Goal: Task Accomplishment & Management: Manage account settings

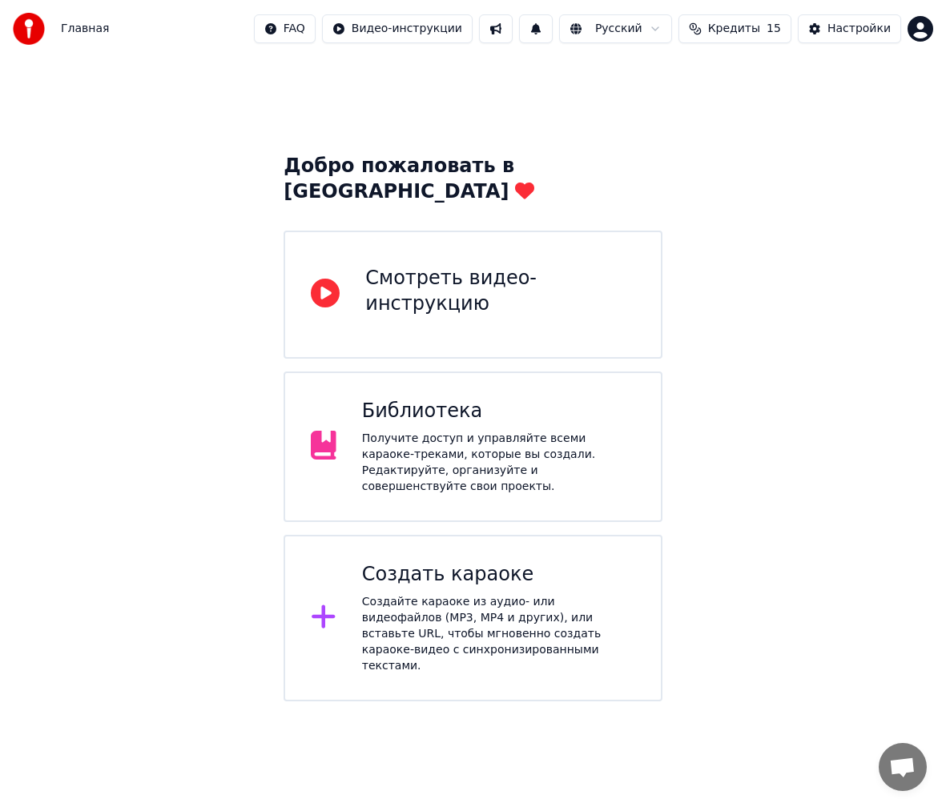
click at [915, 24] on html "Главная FAQ Видео-инструкции Русский Кредиты 15 Настройки Добро пожаловать в Yo…" at bounding box center [473, 351] width 946 height 702
click at [840, 26] on html "Главная FAQ Видео-инструкции Русский Кредиты 15 Настройки Добро пожаловать в Yo…" at bounding box center [473, 351] width 946 height 702
click at [840, 26] on div "Настройки" at bounding box center [858, 29] width 63 height 16
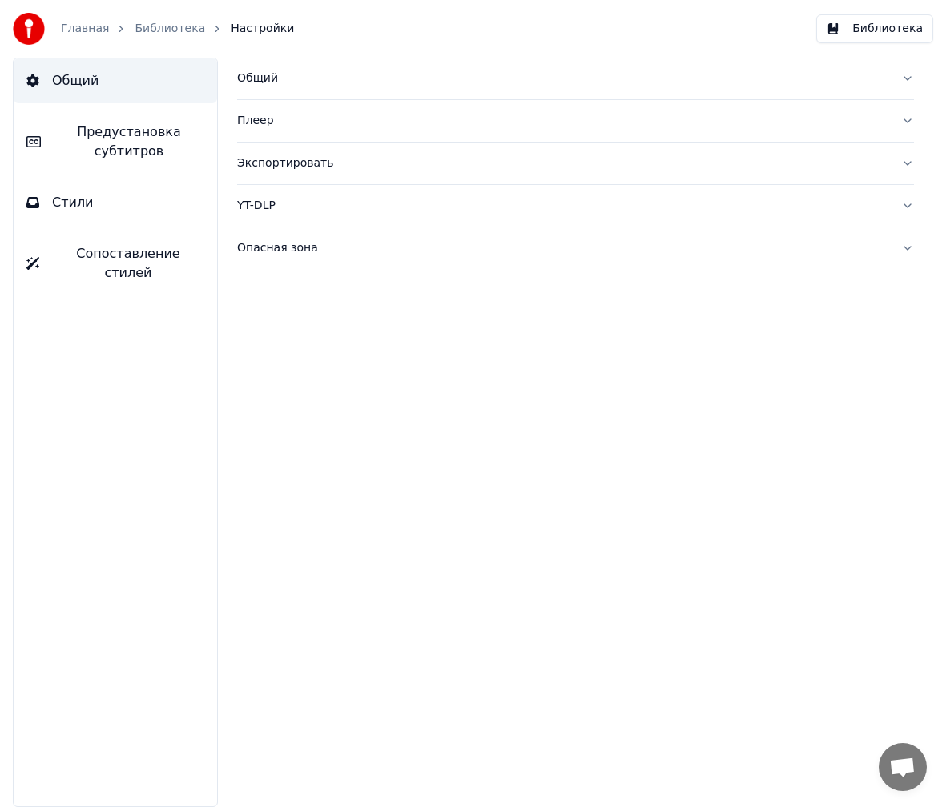
click at [136, 135] on span "Предустановка субтитров" at bounding box center [129, 142] width 151 height 38
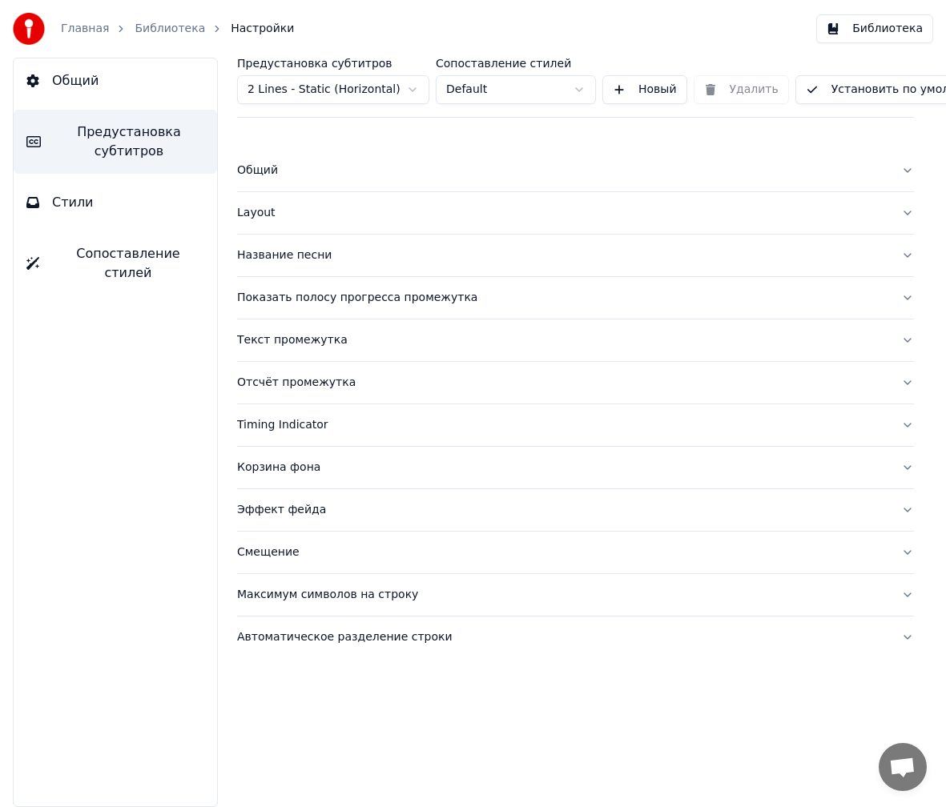
click at [115, 259] on span "Сопоставление стилей" at bounding box center [128, 263] width 152 height 38
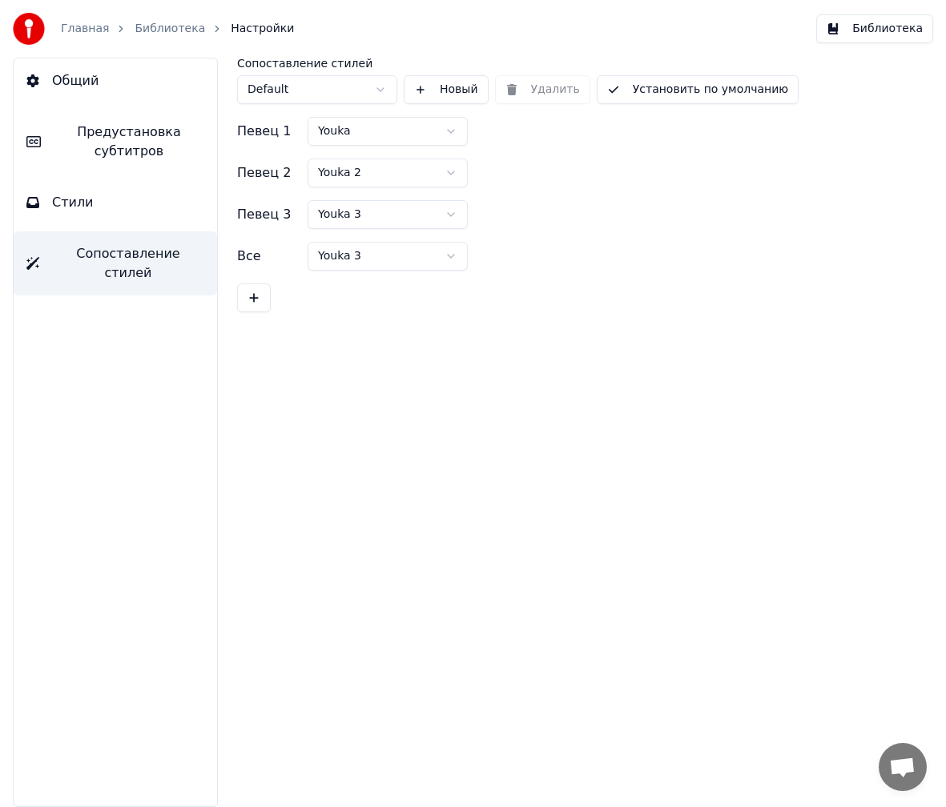
click at [112, 218] on button "Стили" at bounding box center [115, 202] width 203 height 45
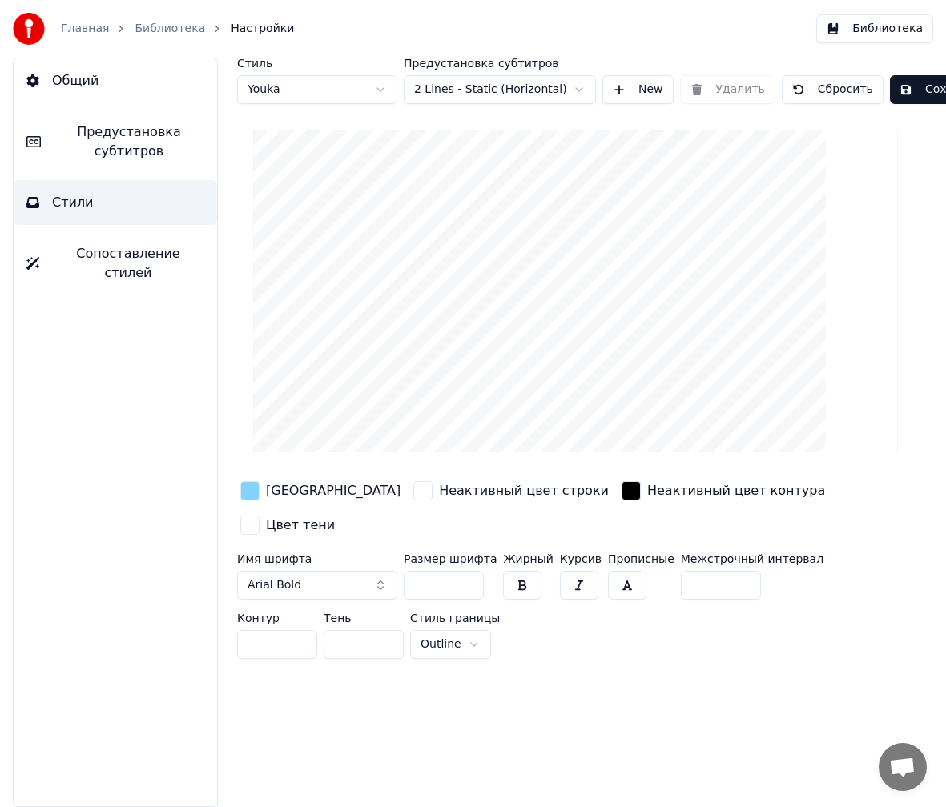
click at [137, 101] on button "Общий" at bounding box center [115, 80] width 203 height 45
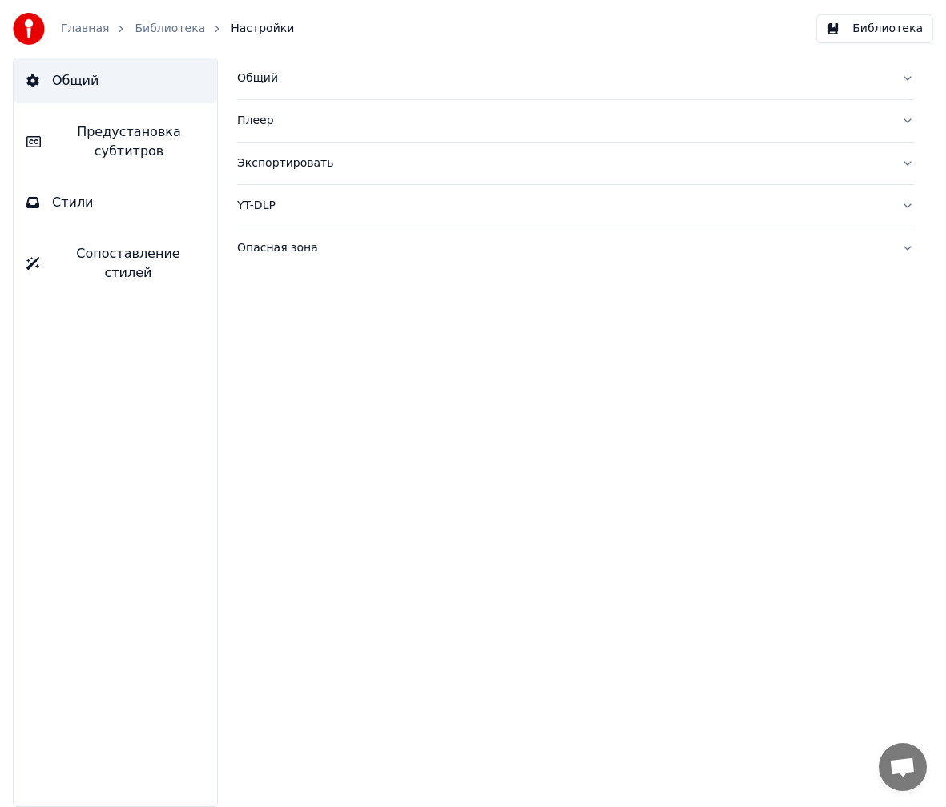
click at [386, 253] on div "Опасная зона" at bounding box center [562, 248] width 651 height 16
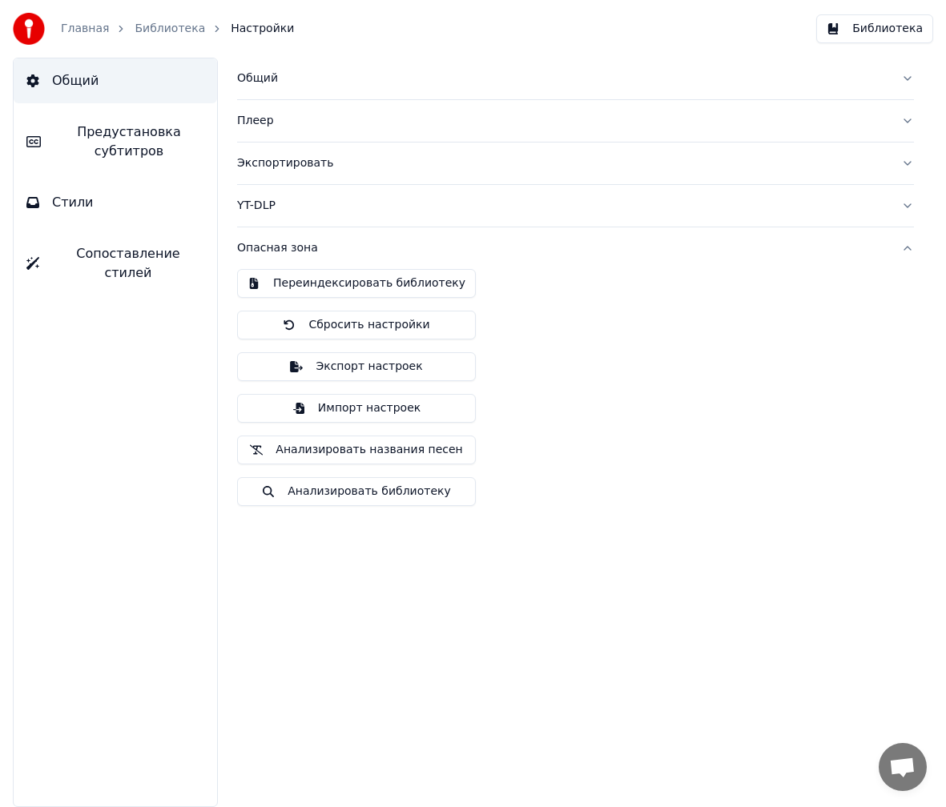
click at [321, 400] on button "Импорт настроек" at bounding box center [356, 408] width 239 height 29
